Goal: Information Seeking & Learning: Find specific page/section

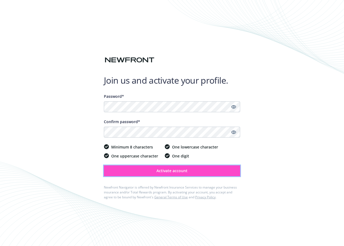
click at [162, 169] on span "Activate account" at bounding box center [171, 170] width 31 height 5
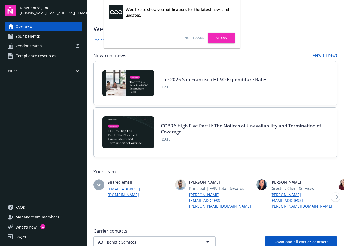
click at [215, 39] on link "Allow" at bounding box center [221, 38] width 27 height 10
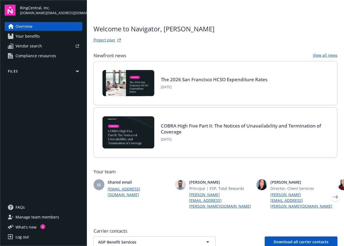
click at [48, 37] on link "Your benefits" at bounding box center [44, 36] width 78 height 9
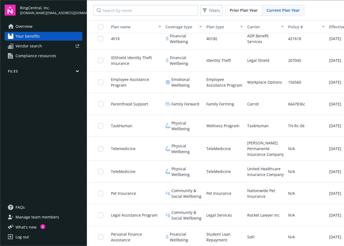
scroll to position [731, 0]
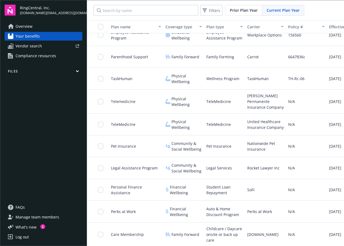
click at [36, 57] on span "Compliance resources" at bounding box center [36, 56] width 41 height 9
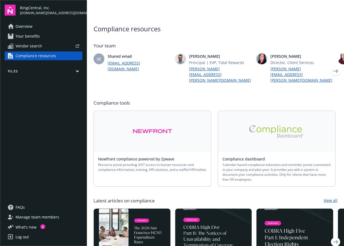
click at [43, 47] on link "Vendor search" at bounding box center [44, 46] width 78 height 9
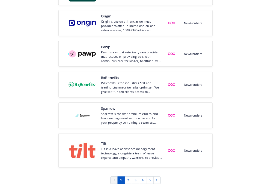
scroll to position [770, 0]
